Goal: Information Seeking & Learning: Learn about a topic

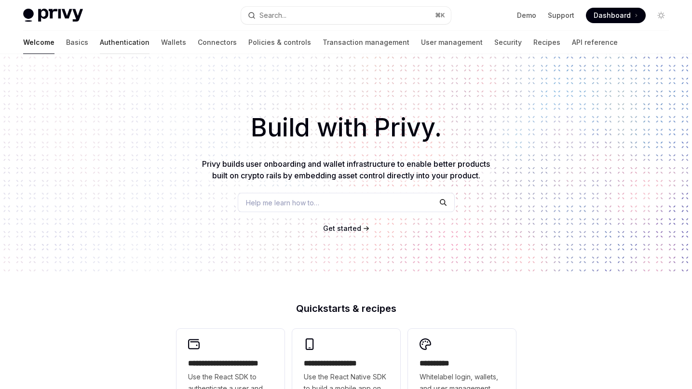
click at [100, 41] on link "Authentication" at bounding box center [125, 42] width 50 height 23
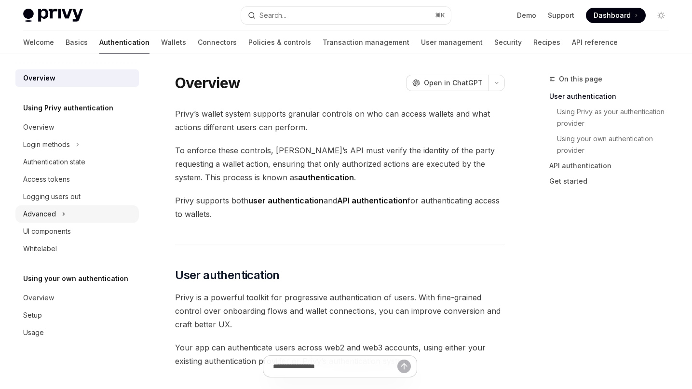
click at [62, 215] on icon at bounding box center [64, 214] width 4 height 12
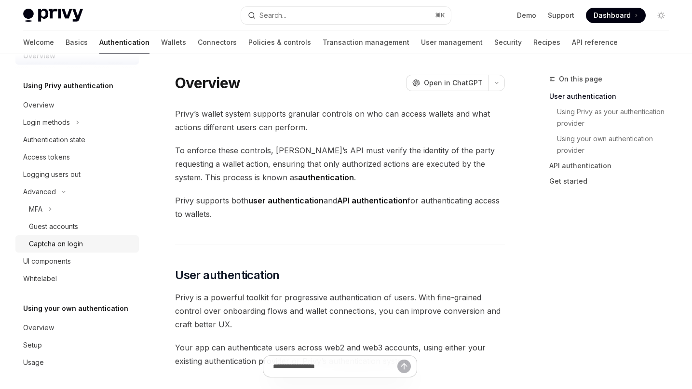
scroll to position [21, 0]
click at [42, 367] on div "Usage" at bounding box center [33, 364] width 21 height 12
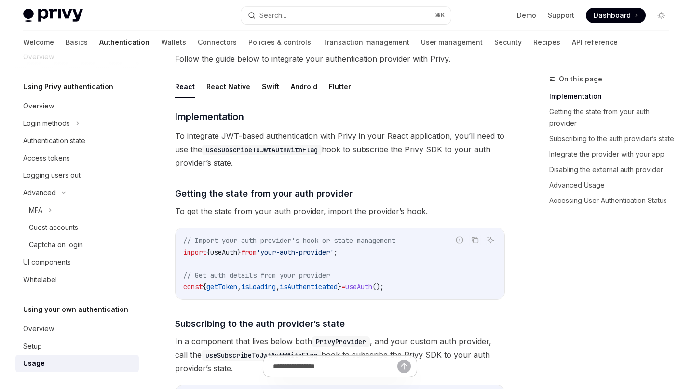
scroll to position [92, 0]
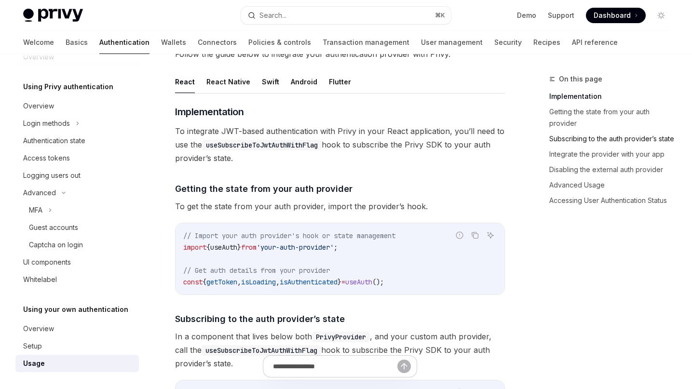
click at [623, 136] on link "Subscribing to the auth provider’s state" at bounding box center [612, 138] width 127 height 15
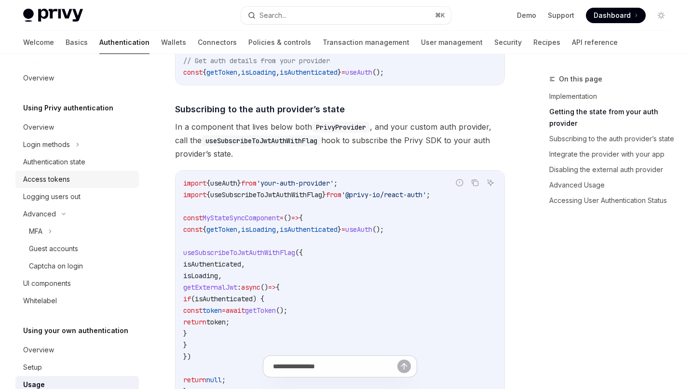
click at [70, 182] on div "Access tokens" at bounding box center [78, 180] width 110 height 12
type textarea "*"
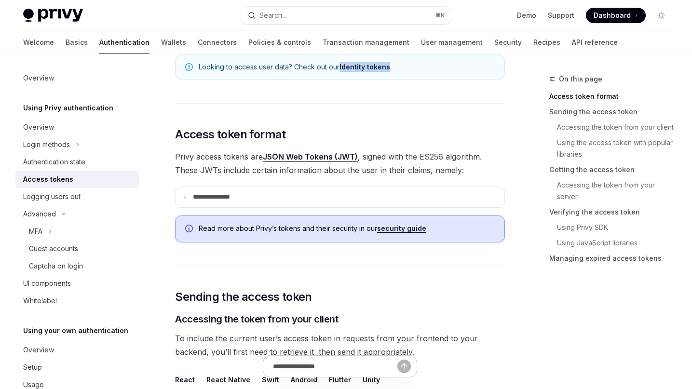
scroll to position [306, 0]
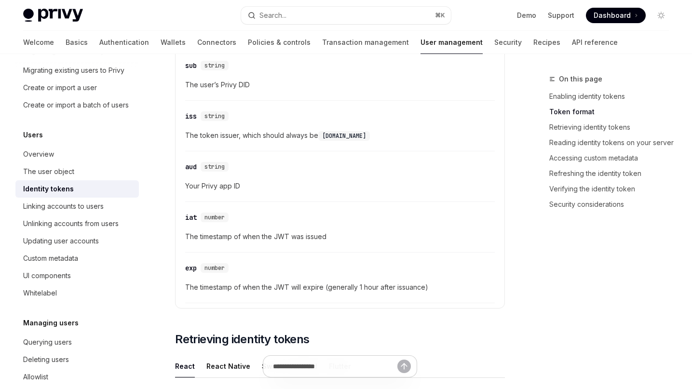
scroll to position [55, 0]
click at [78, 297] on div "Whitelabel" at bounding box center [78, 295] width 110 height 12
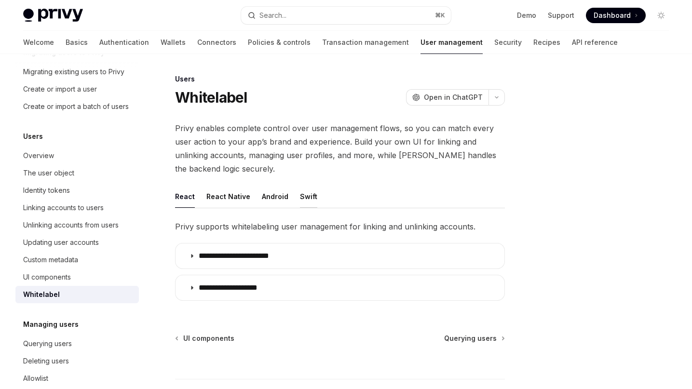
click at [300, 197] on button "Swift" at bounding box center [308, 196] width 17 height 23
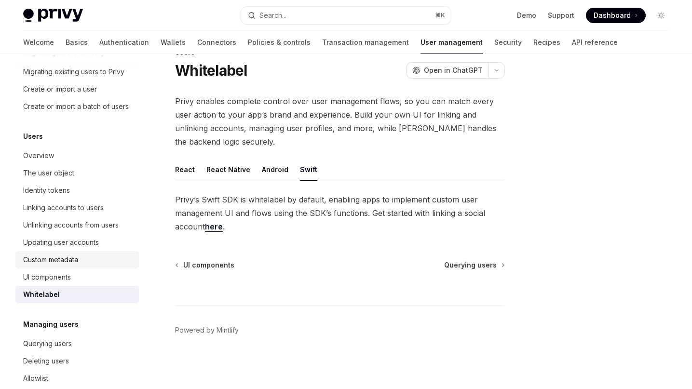
scroll to position [68, 0]
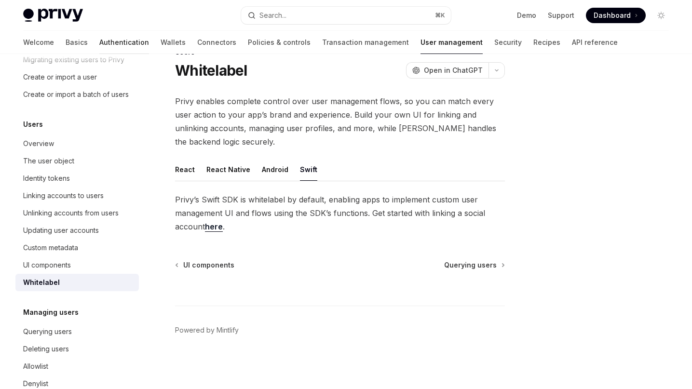
click at [99, 39] on link "Authentication" at bounding box center [124, 42] width 50 height 23
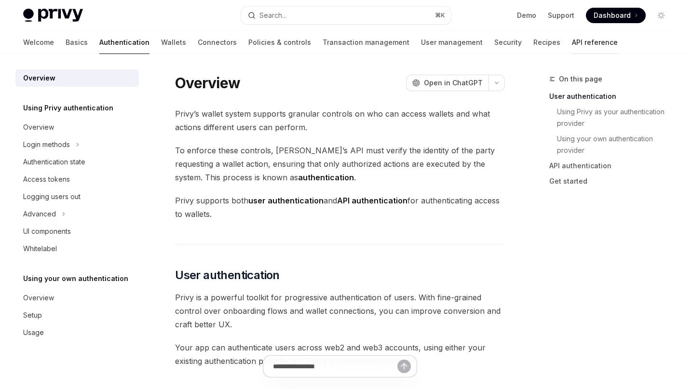
click at [572, 43] on link "API reference" at bounding box center [595, 42] width 46 height 23
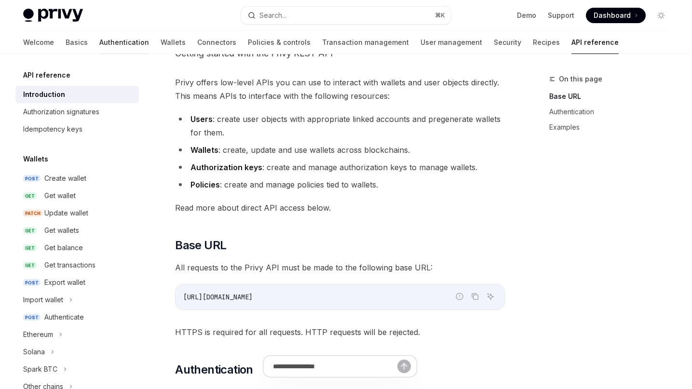
click at [99, 41] on link "Authentication" at bounding box center [124, 42] width 50 height 23
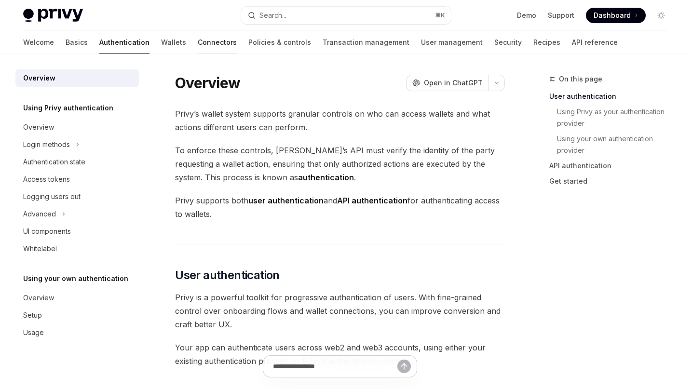
click at [198, 42] on link "Connectors" at bounding box center [217, 42] width 39 height 23
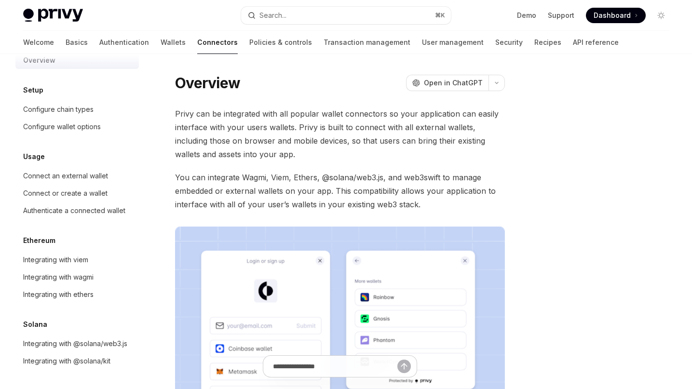
scroll to position [13, 0]
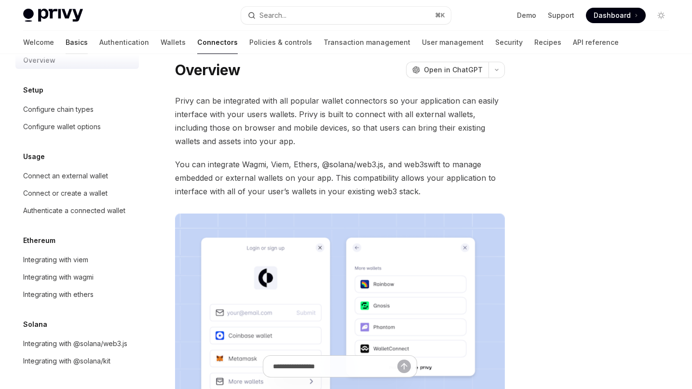
click at [66, 42] on link "Basics" at bounding box center [77, 42] width 22 height 23
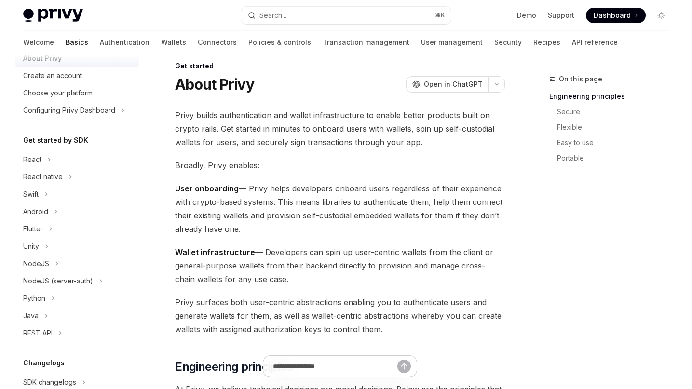
scroll to position [30, 0]
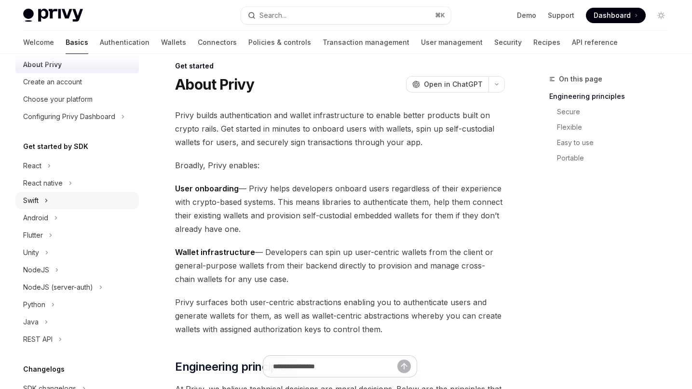
click at [45, 197] on icon at bounding box center [46, 201] width 4 height 12
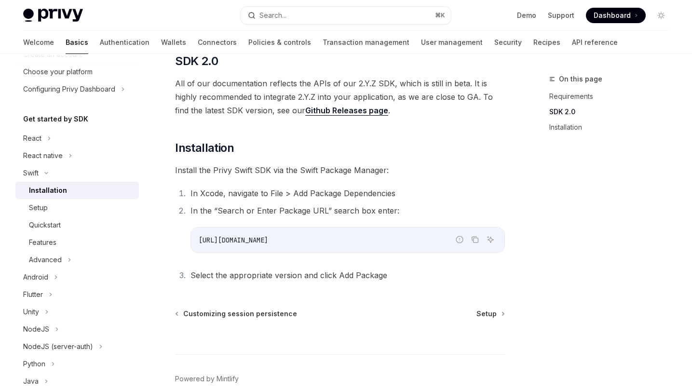
scroll to position [135, 0]
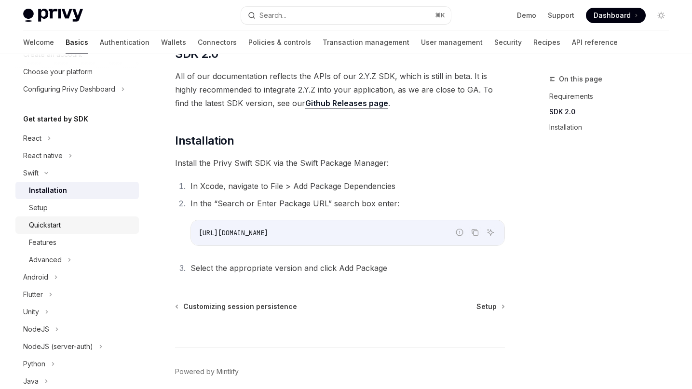
click at [69, 228] on div "Quickstart" at bounding box center [81, 226] width 104 height 12
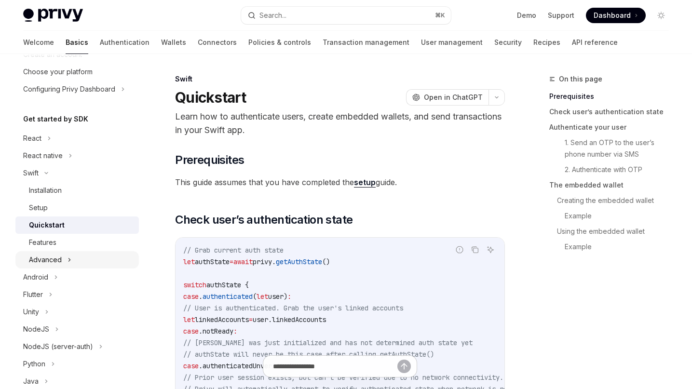
click at [68, 261] on icon at bounding box center [70, 260] width 4 height 12
type textarea "*"
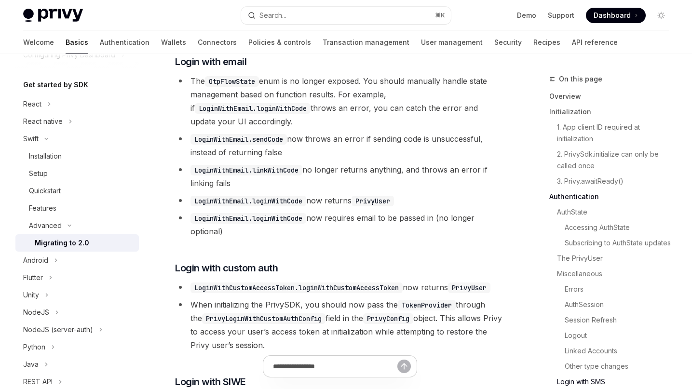
scroll to position [2424, 0]
